Goal: Task Accomplishment & Management: Manage account settings

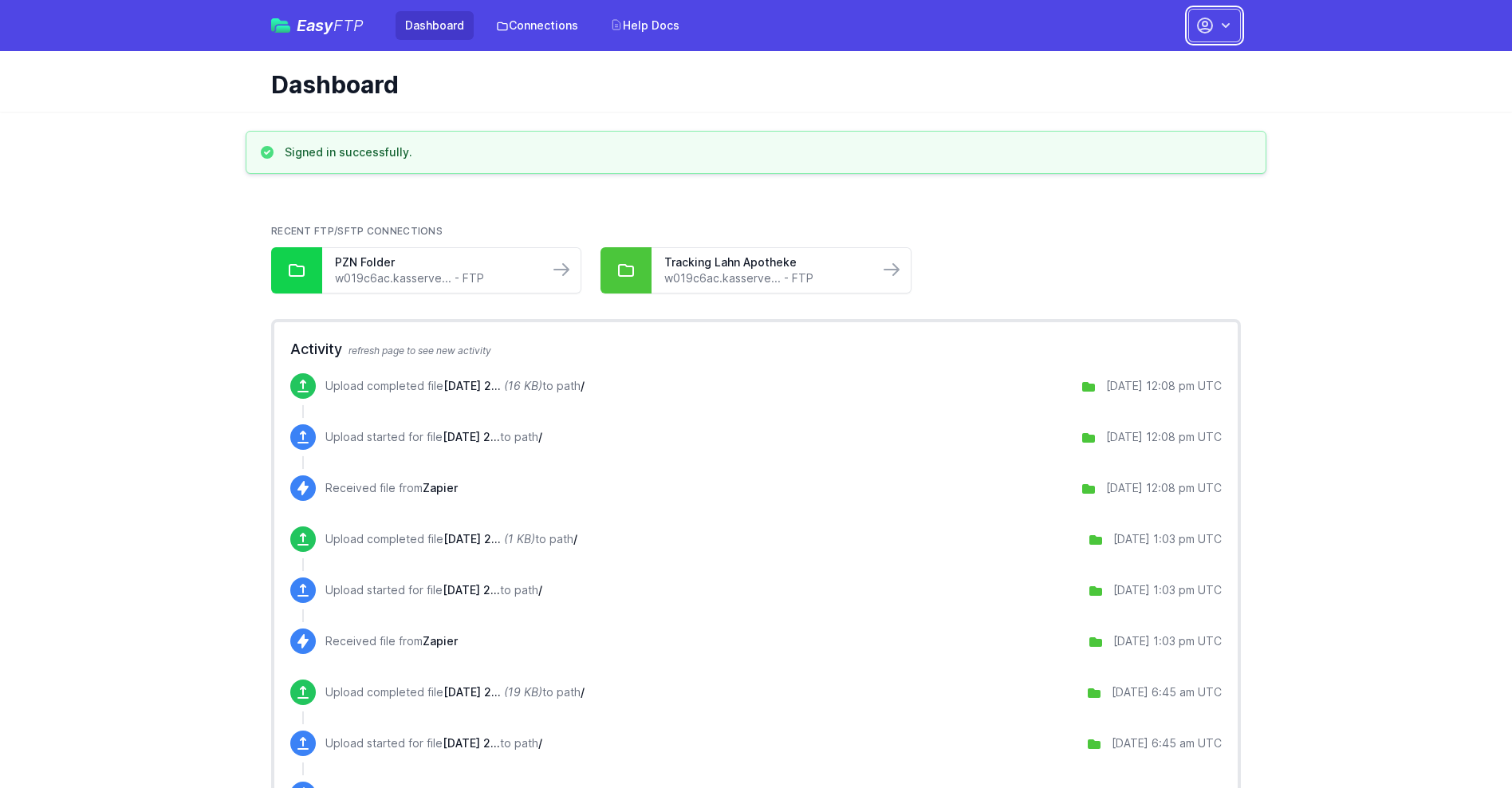
click at [1214, 26] on button "button" at bounding box center [1214, 25] width 53 height 33
click at [1164, 66] on link "Account Settings" at bounding box center [1164, 66] width 153 height 29
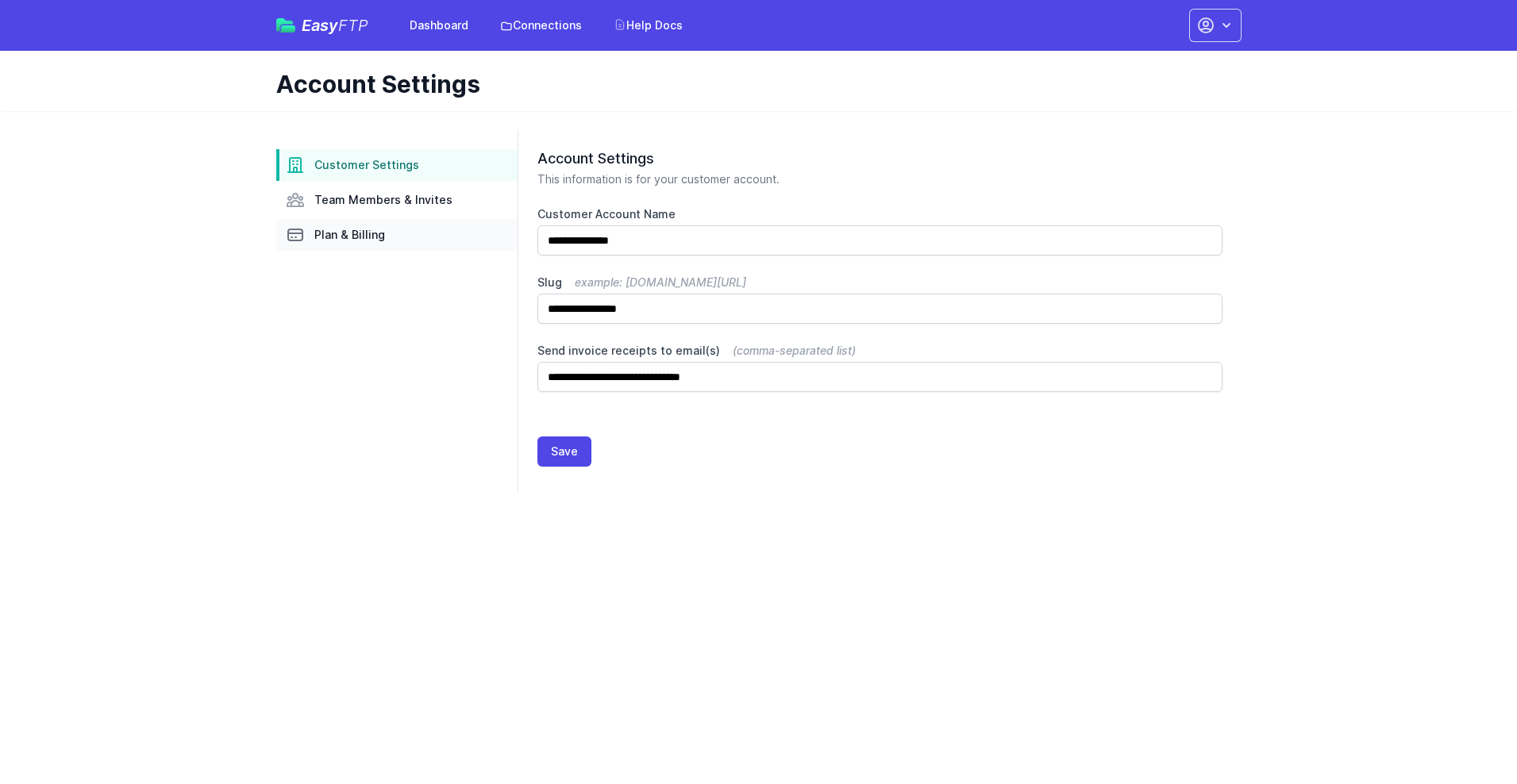
click at [397, 235] on link "Plan & Billing" at bounding box center [396, 235] width 241 height 31
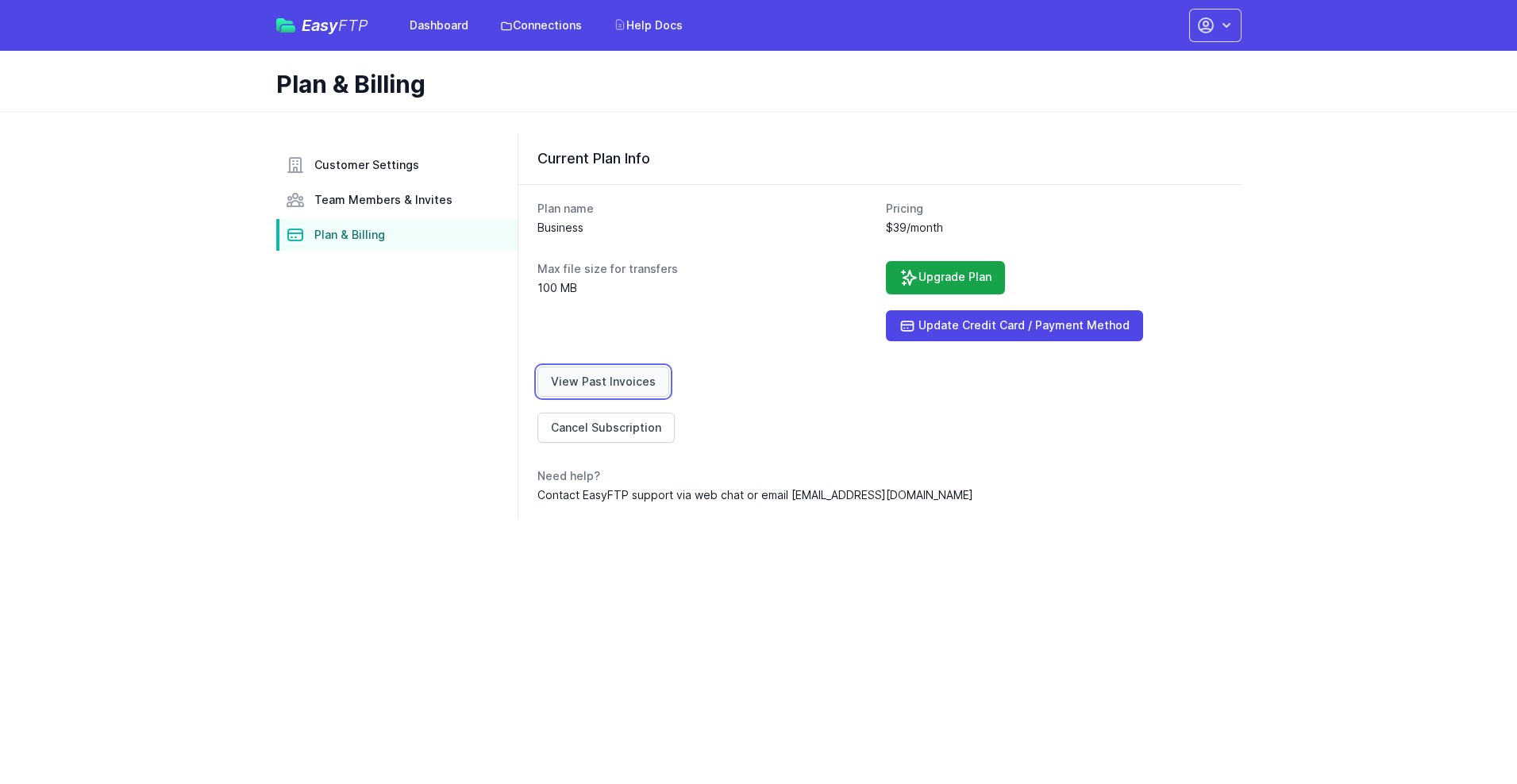
click at [600, 382] on link "View Past Invoices" at bounding box center [603, 382] width 132 height 30
